Goal: Find specific page/section: Find specific page/section

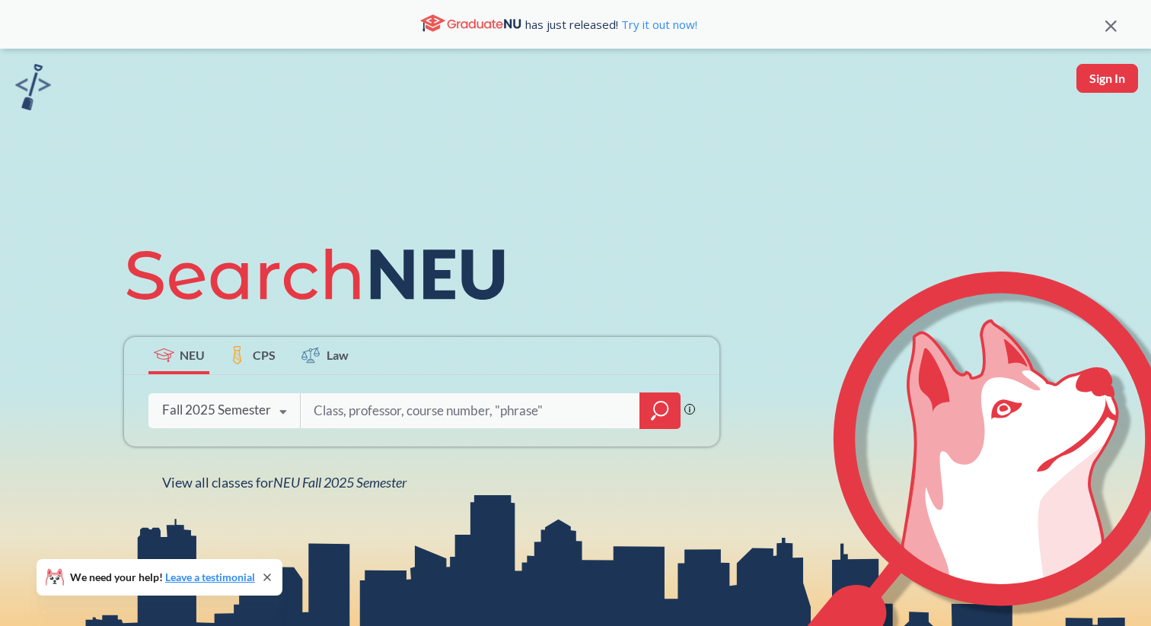
click at [258, 420] on div "Fall 2025 Semester Fall 2025 Semester Summer 2 2025 Semester Summer Full 2025 S…" at bounding box center [223, 410] width 151 height 38
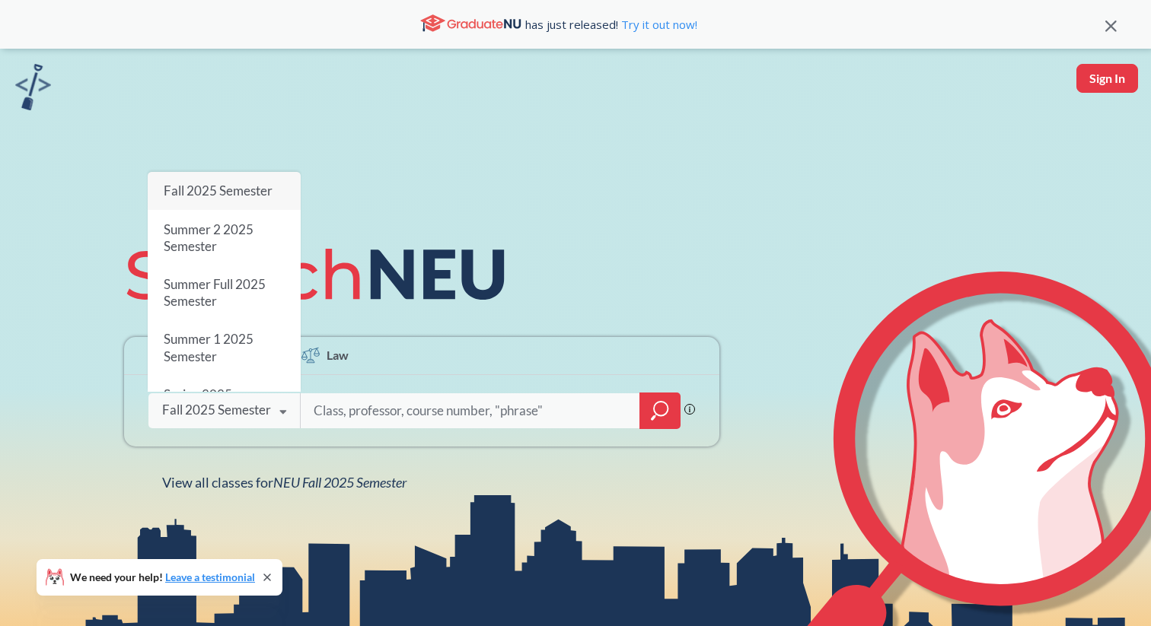
click at [414, 397] on input "search" at bounding box center [470, 411] width 317 height 32
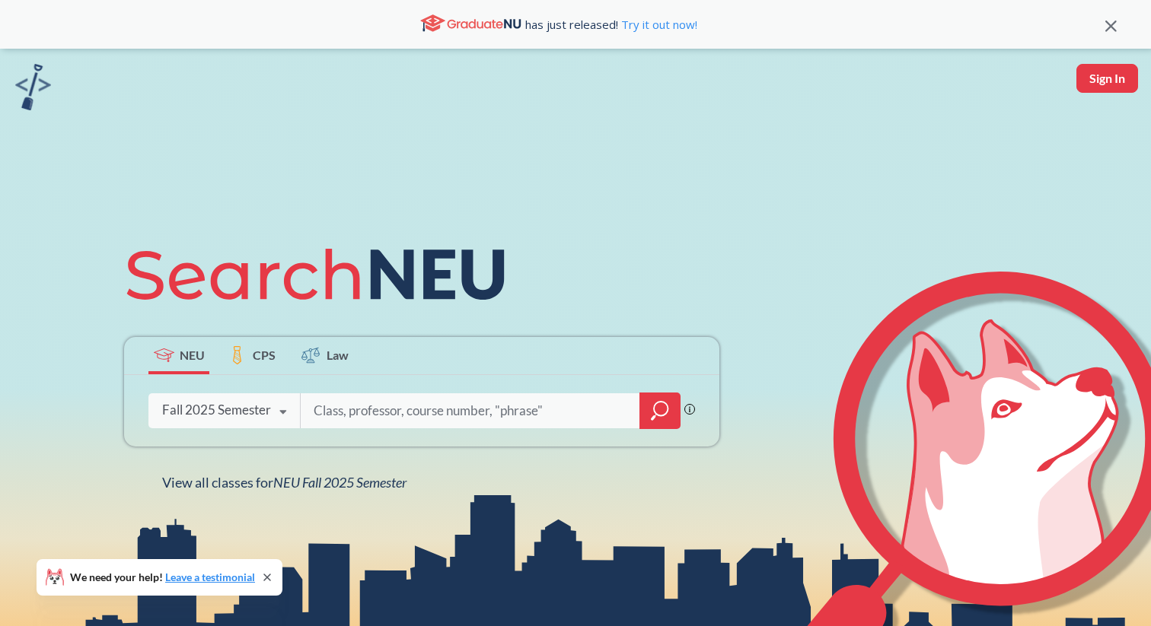
click at [444, 410] on input "search" at bounding box center [470, 411] width 317 height 32
type input "cs"
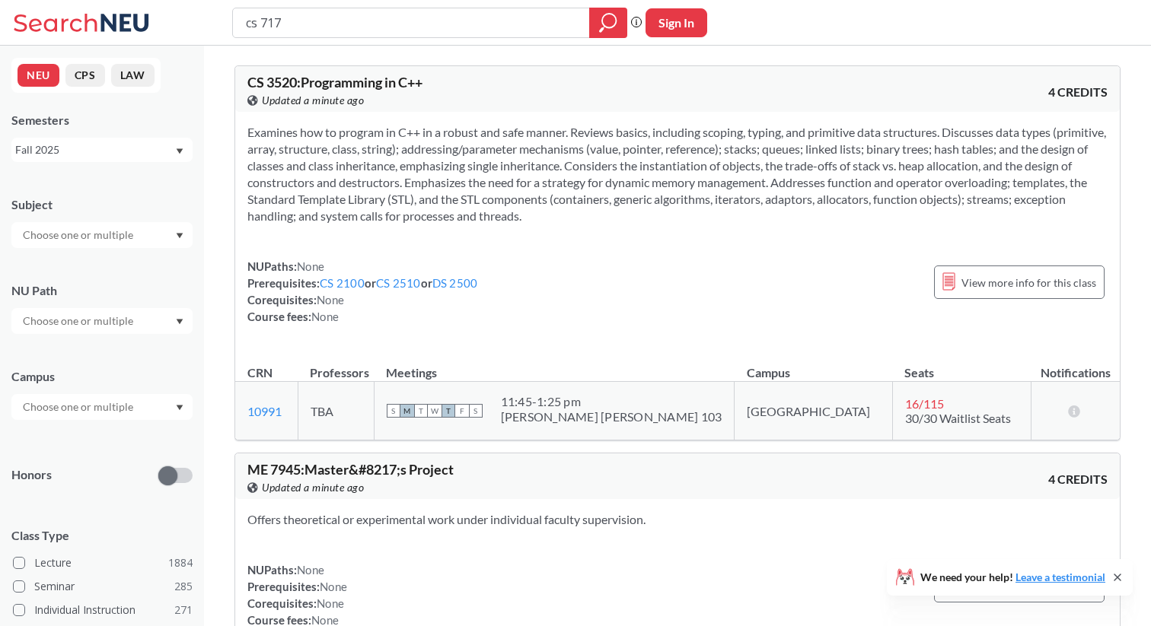
type input "cs 7170"
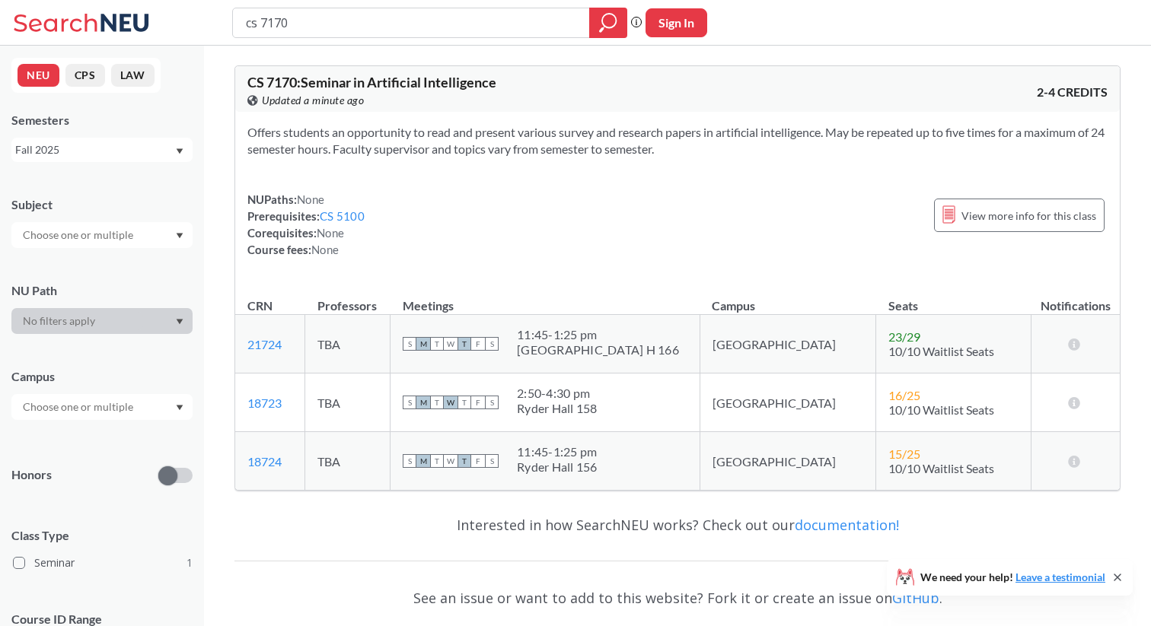
click at [430, 406] on span "M" at bounding box center [423, 403] width 14 height 14
click at [485, 407] on span "F" at bounding box center [478, 403] width 14 height 14
click at [262, 344] on link "21724" at bounding box center [264, 344] width 34 height 14
click at [260, 409] on link "18723" at bounding box center [264, 403] width 34 height 14
drag, startPoint x: 346, startPoint y: 31, endPoint x: 167, endPoint y: 26, distance: 179.7
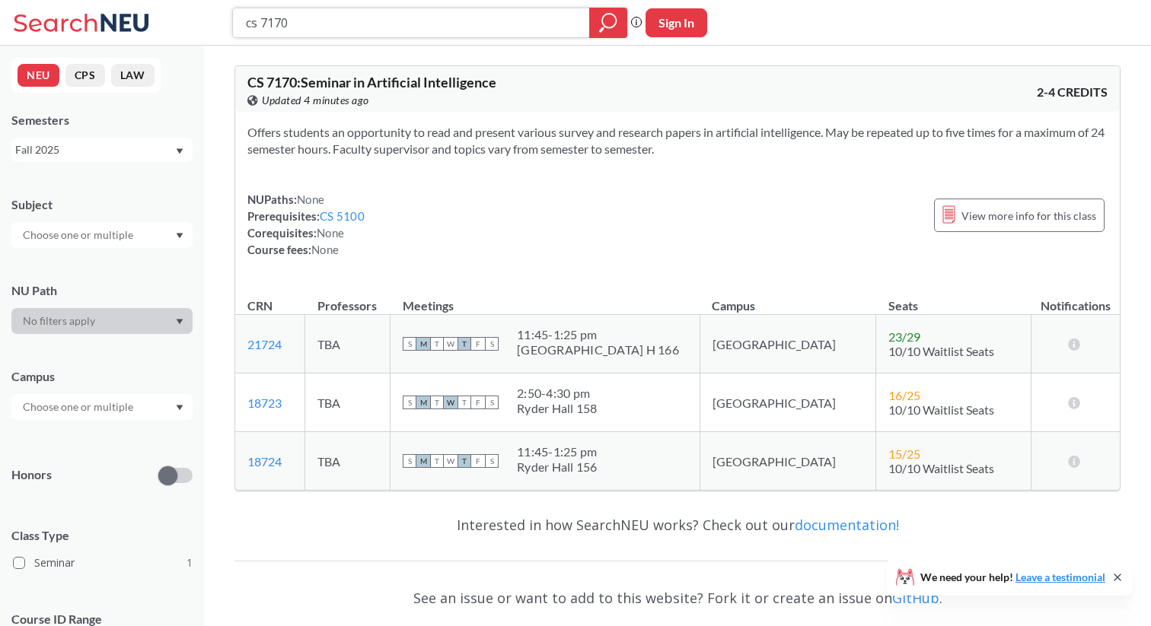
click at [167, 26] on div "cs 7170 Phrase search guarantees the exact search appears in the results. Ex. I…" at bounding box center [575, 23] width 1151 height 46
paste input "ARTG500"
type input "ARTG5000"
